Goal: Check status: Check status

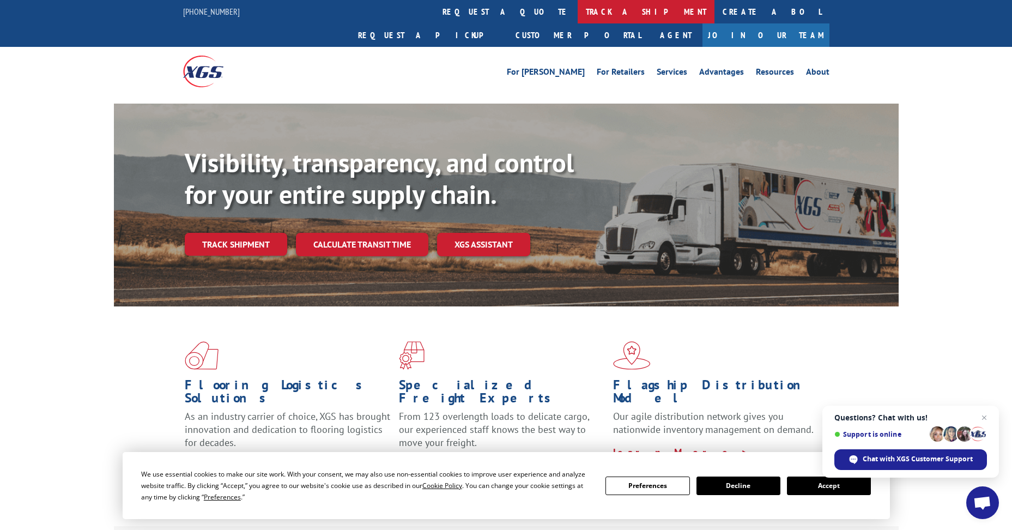
click at [577, 8] on link "track a shipment" at bounding box center [645, 11] width 137 height 23
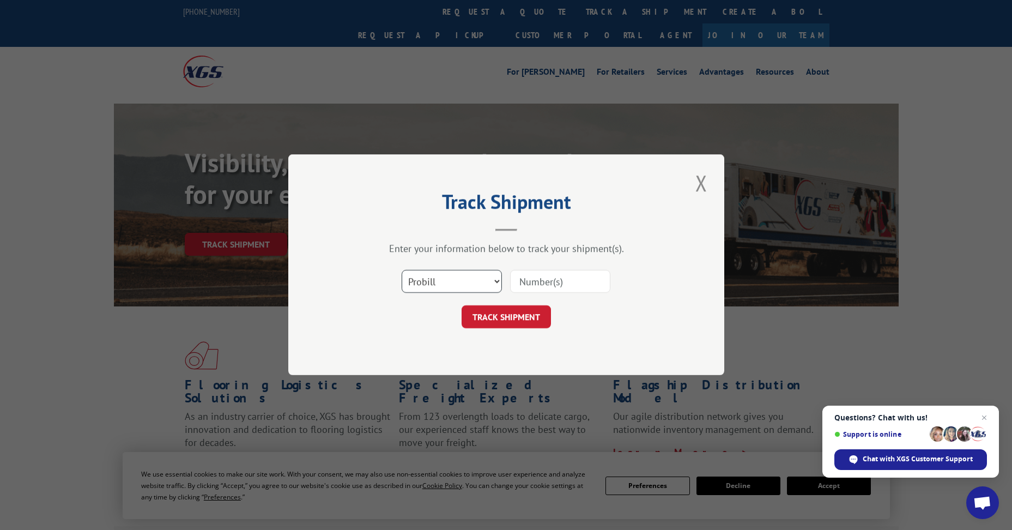
click at [464, 281] on select "Select category... Probill BOL PO" at bounding box center [451, 281] width 100 height 23
select select "po"
click at [401, 270] on select "Select category... Probill BOL PO" at bounding box center [451, 281] width 100 height 23
click at [533, 272] on input at bounding box center [560, 281] width 100 height 23
paste input "472196786828"
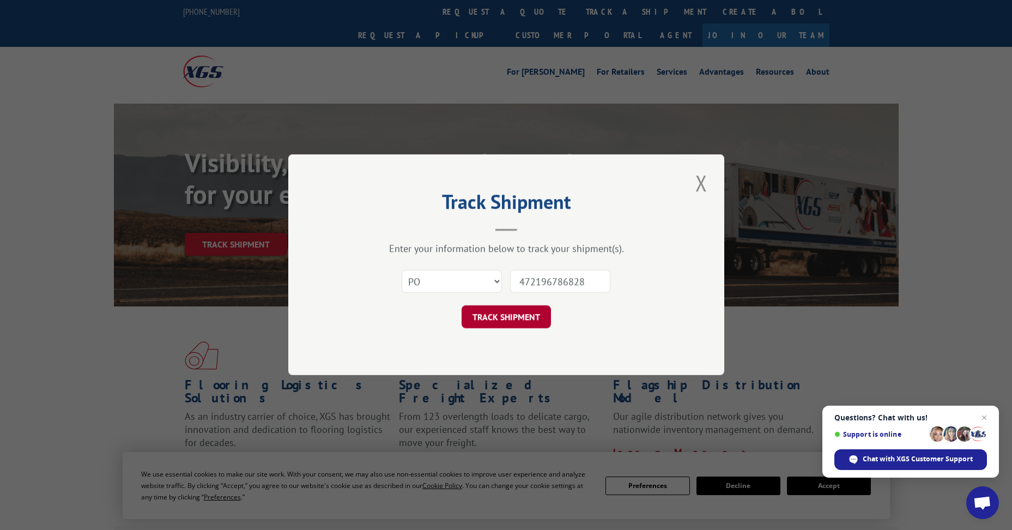
type input "472196786828"
click at [520, 321] on button "TRACK SHIPMENT" at bounding box center [505, 317] width 89 height 23
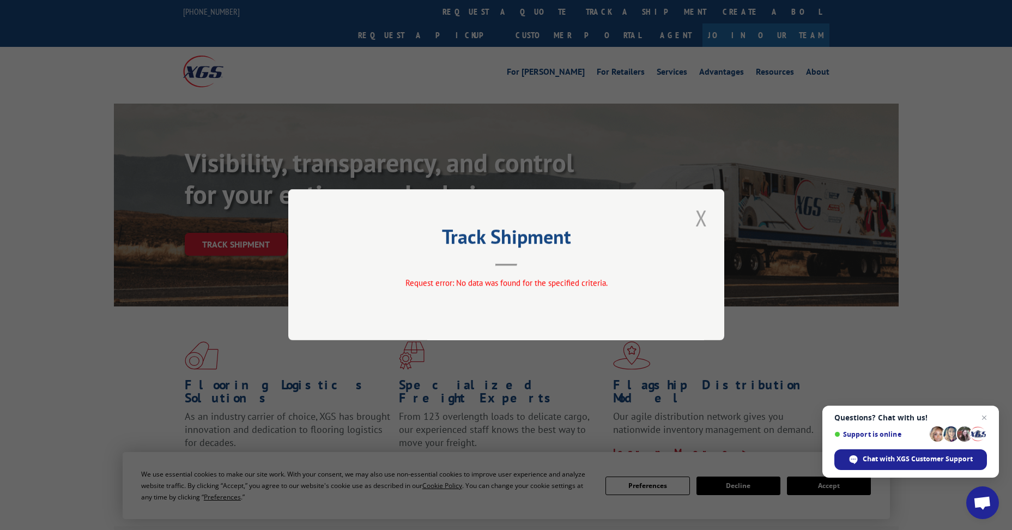
click at [698, 221] on button "Close modal" at bounding box center [701, 218] width 19 height 30
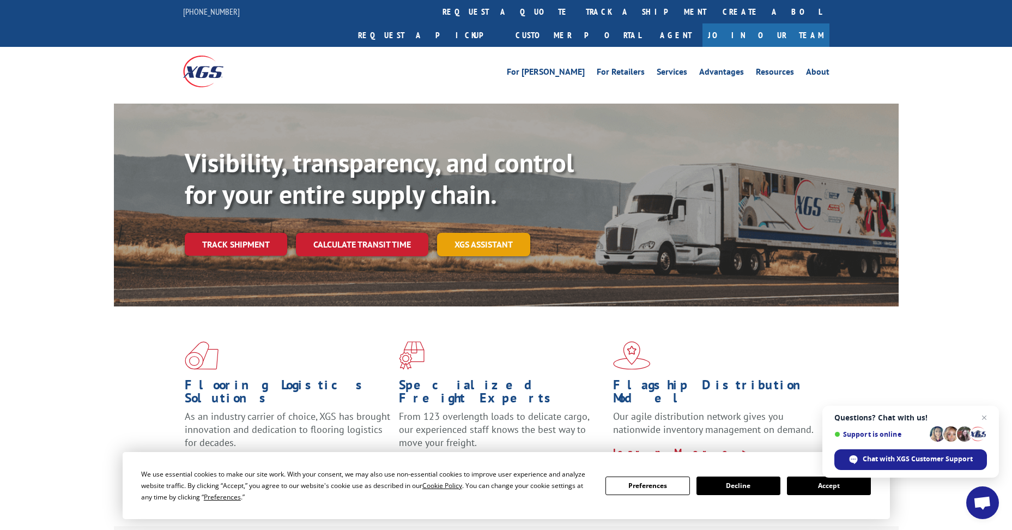
click at [454, 233] on link "XGS ASSISTANT" at bounding box center [483, 244] width 93 height 23
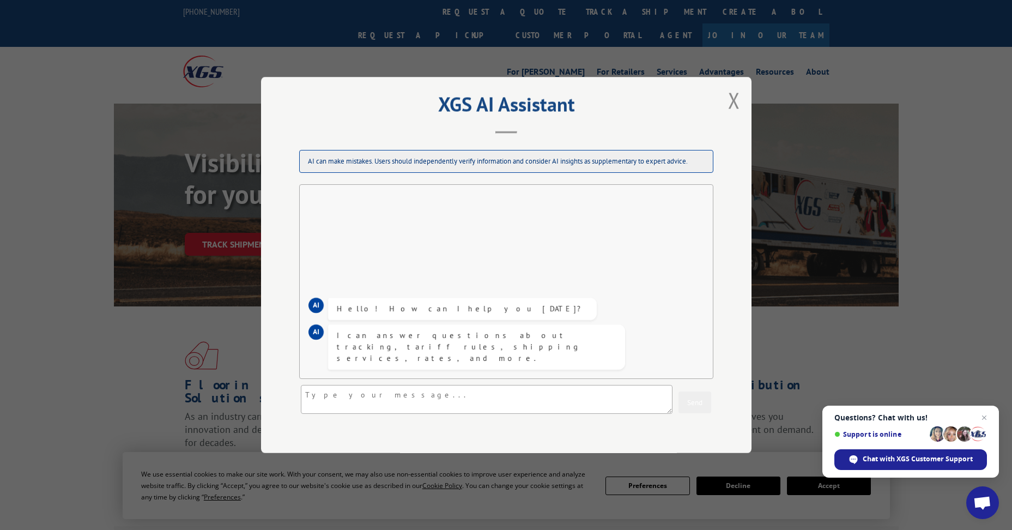
drag, startPoint x: 732, startPoint y: 101, endPoint x: 720, endPoint y: 95, distance: 12.7
click at [728, 97] on button "Close modal" at bounding box center [734, 100] width 19 height 30
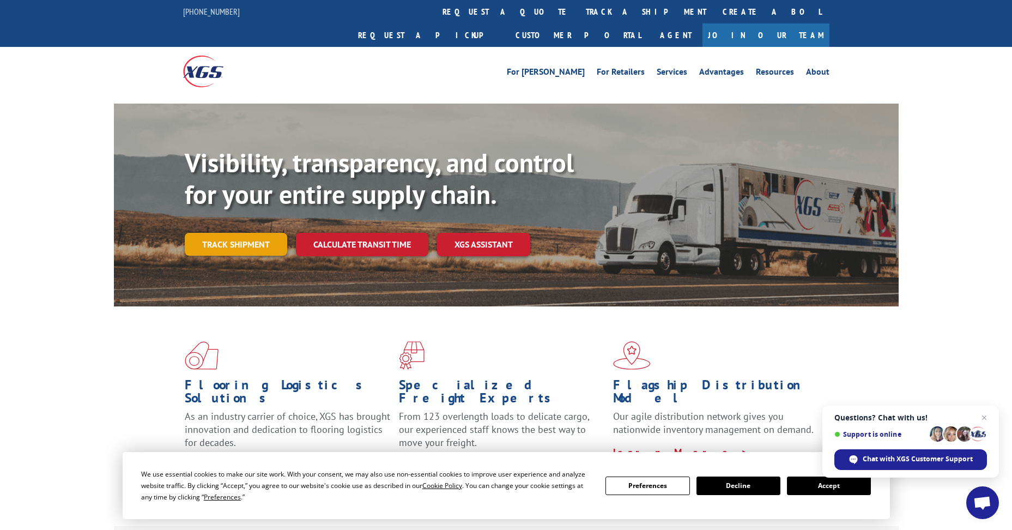
click at [247, 233] on link "Track shipment" at bounding box center [236, 244] width 102 height 23
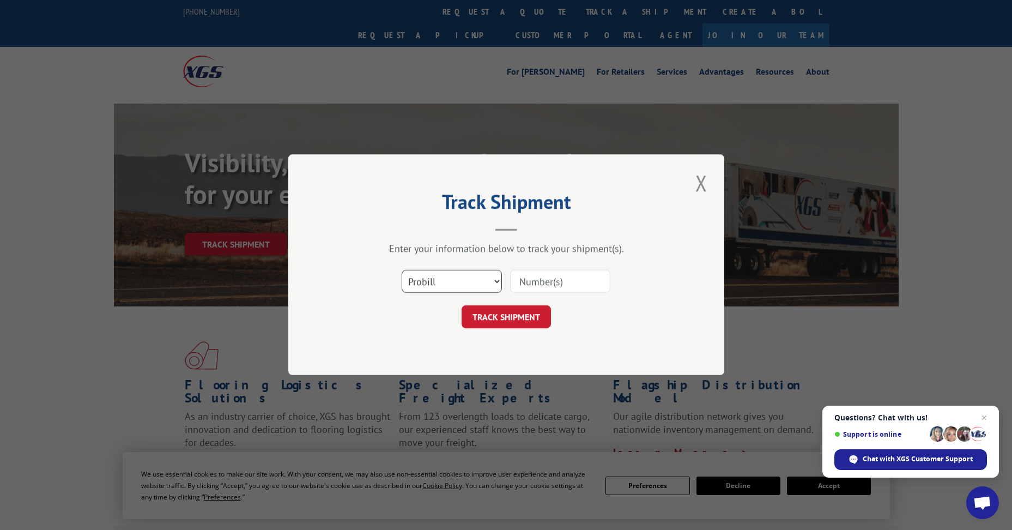
click at [448, 284] on select "Select category... Probill BOL PO" at bounding box center [451, 281] width 100 height 23
select select "po"
click at [401, 270] on select "Select category... Probill BOL PO" at bounding box center [451, 281] width 100 height 23
click at [576, 274] on input at bounding box center [560, 281] width 100 height 23
type input "60529857"
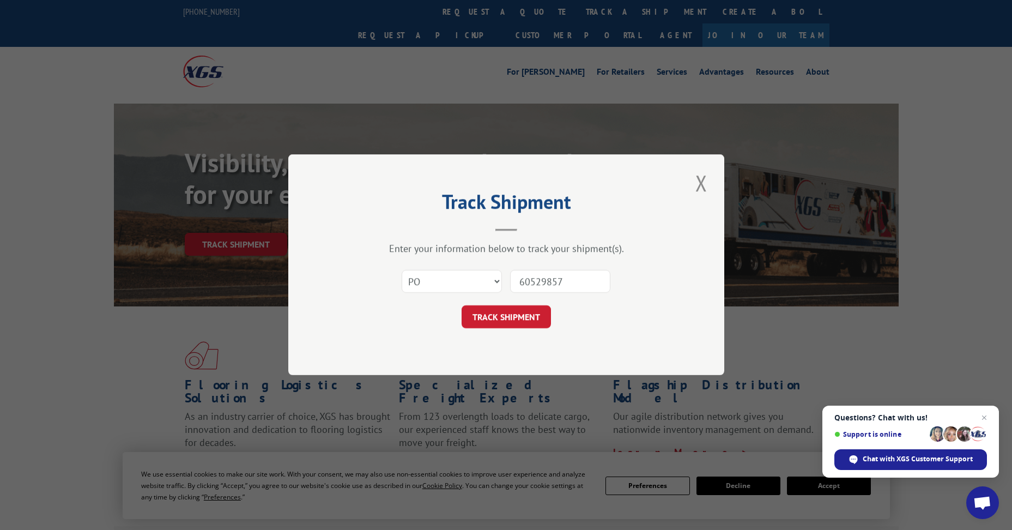
click at [461, 306] on button "TRACK SHIPMENT" at bounding box center [505, 317] width 89 height 23
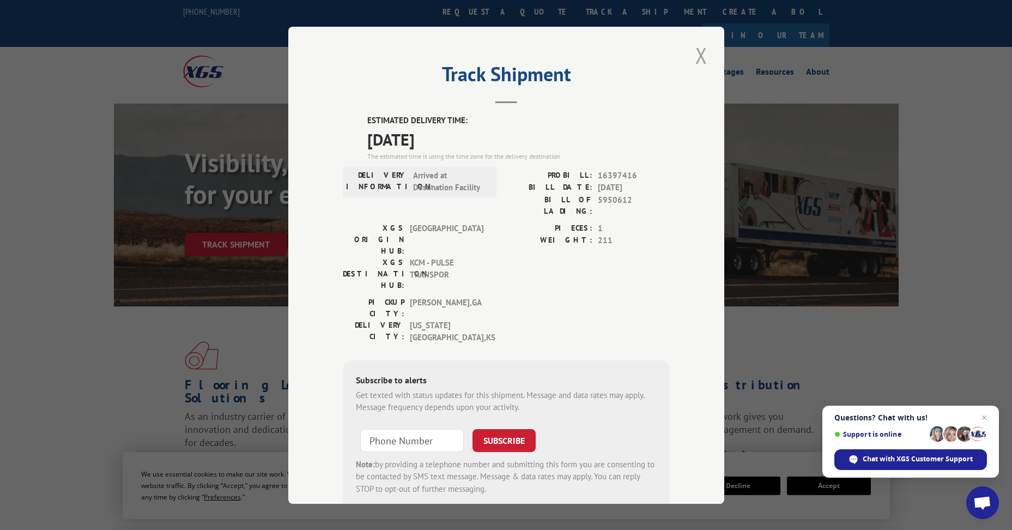
click at [698, 53] on button "Close modal" at bounding box center [701, 55] width 19 height 30
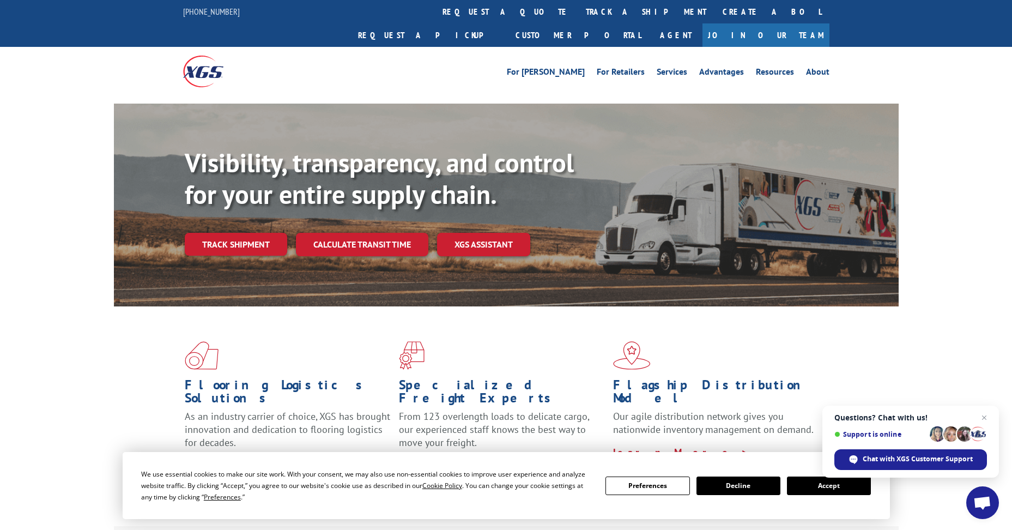
click at [972, 230] on div "Visibility, transparency, and control for your entire supply chain. Track shipm…" at bounding box center [506, 216] width 1012 height 224
